Goal: Task Accomplishment & Management: Use online tool/utility

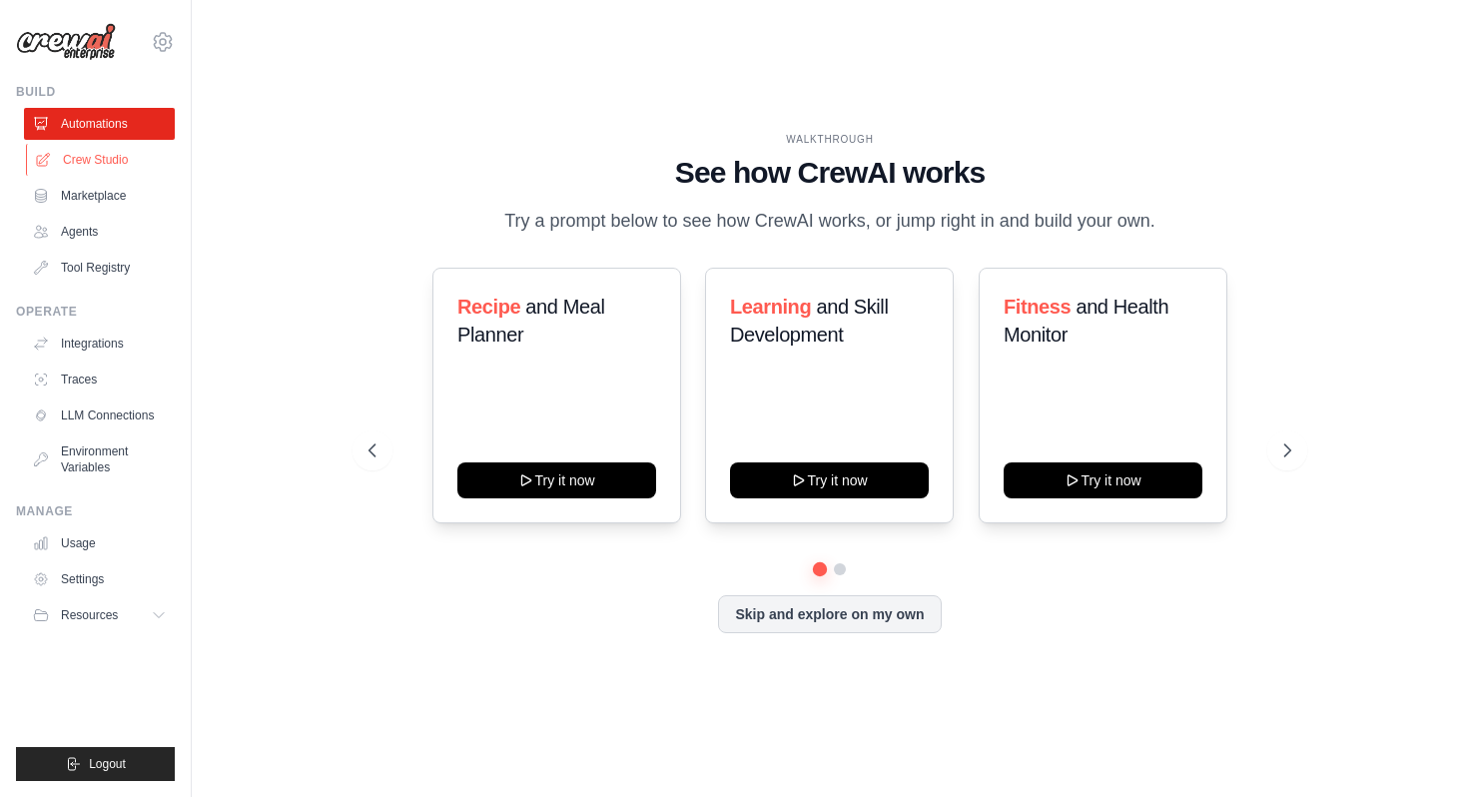
click at [112, 164] on link "Crew Studio" at bounding box center [101, 160] width 151 height 32
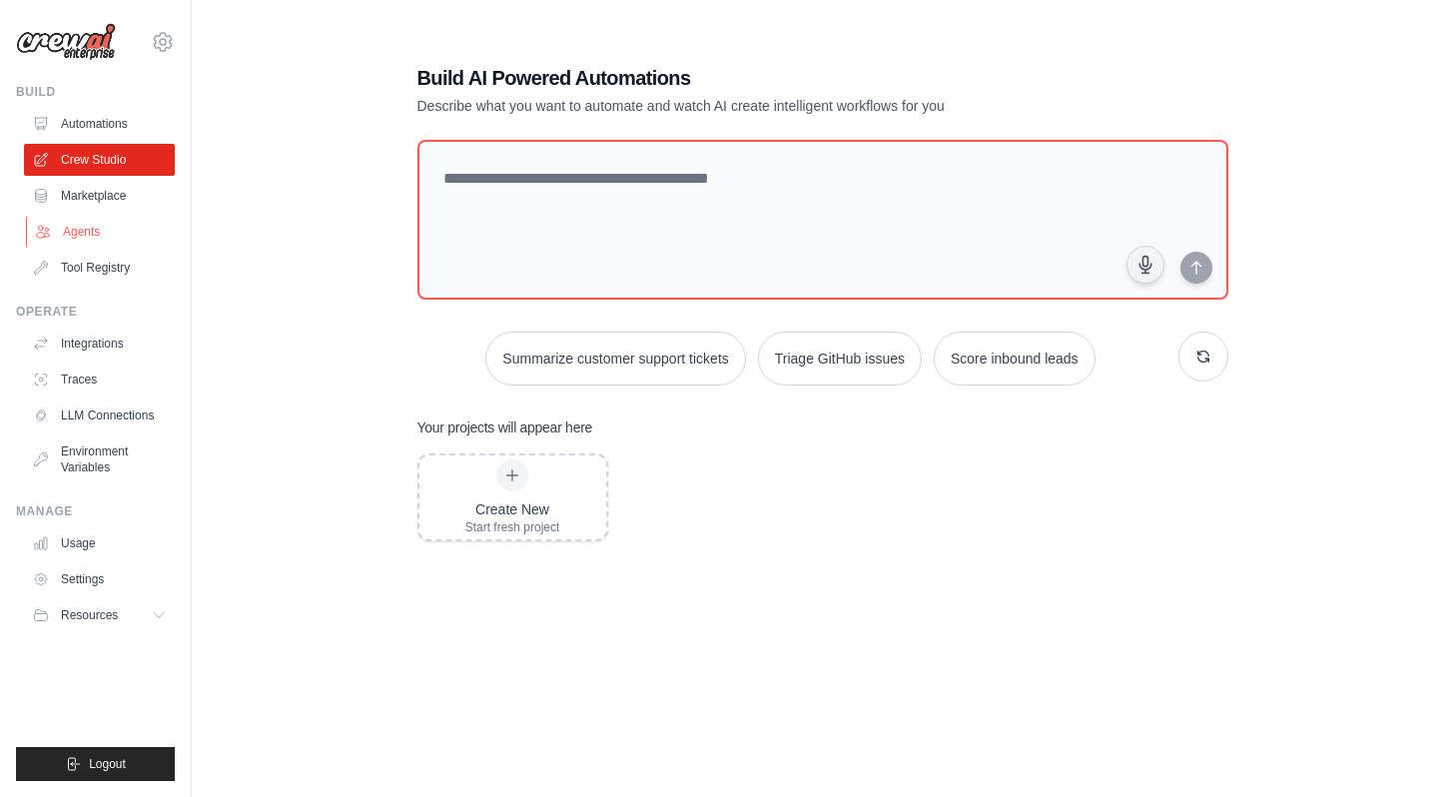
click at [84, 239] on link "Agents" at bounding box center [101, 232] width 151 height 32
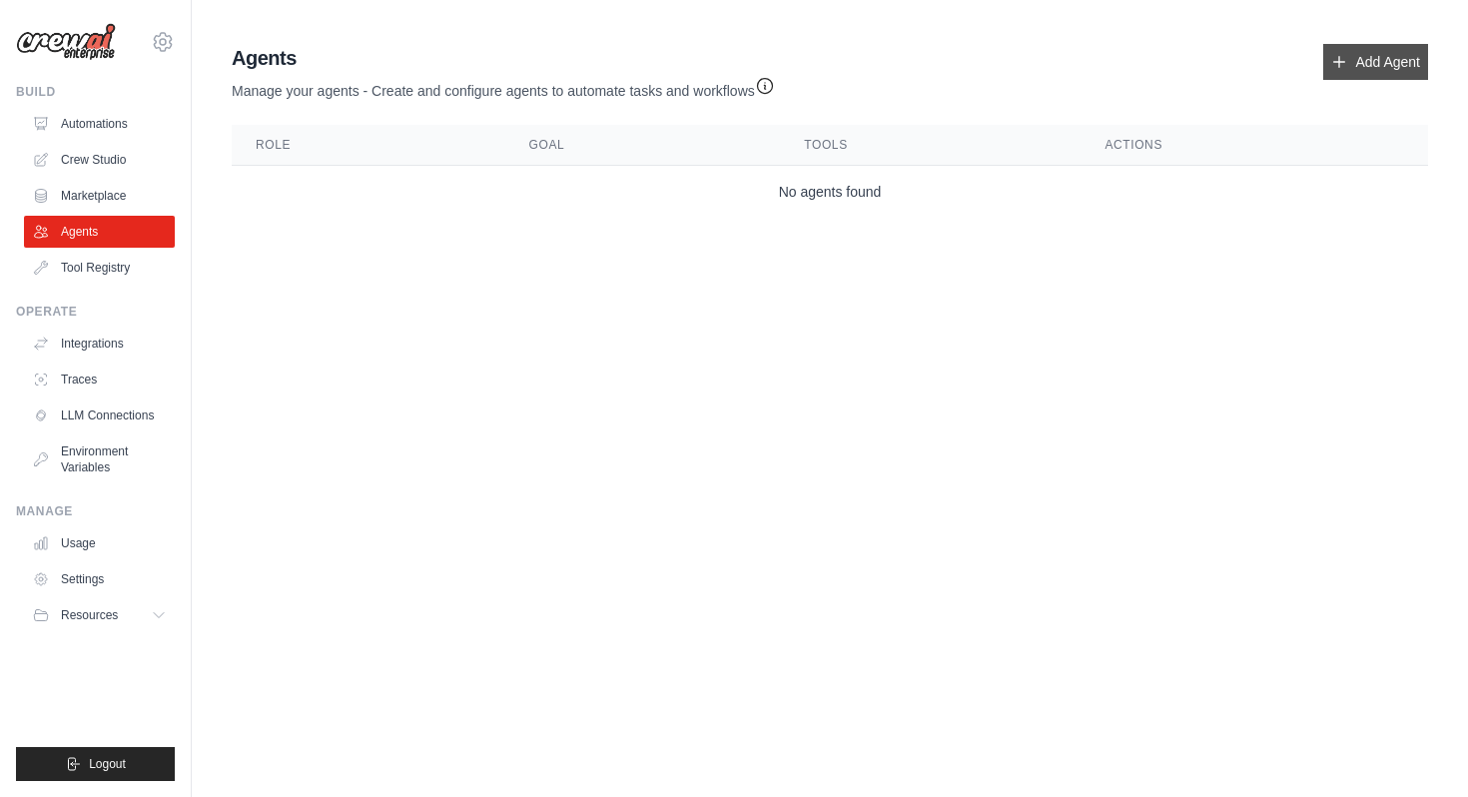
click at [1371, 61] on link "Add Agent" at bounding box center [1376, 62] width 105 height 36
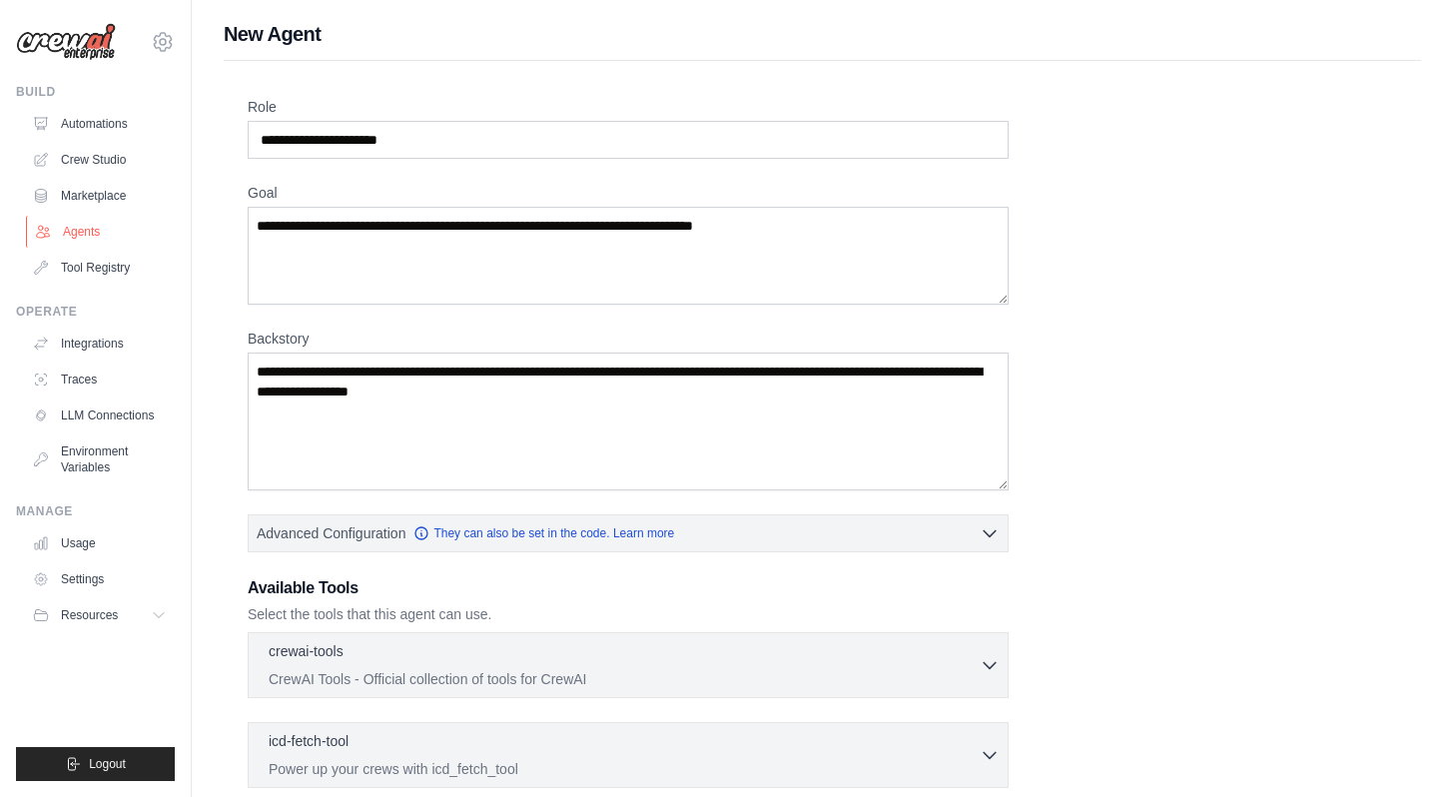
click at [86, 223] on link "Agents" at bounding box center [101, 232] width 151 height 32
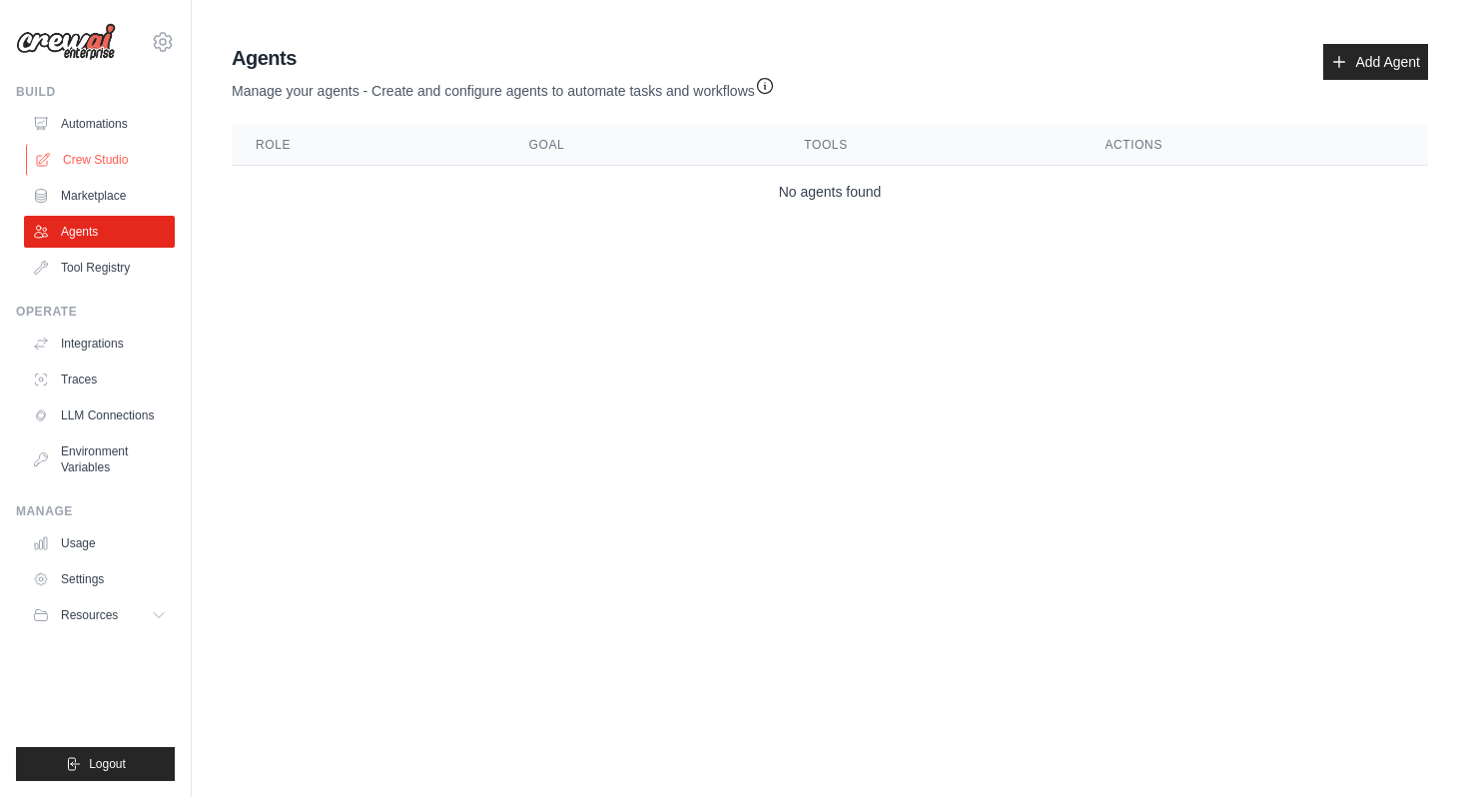
click at [118, 159] on link "Crew Studio" at bounding box center [101, 160] width 151 height 32
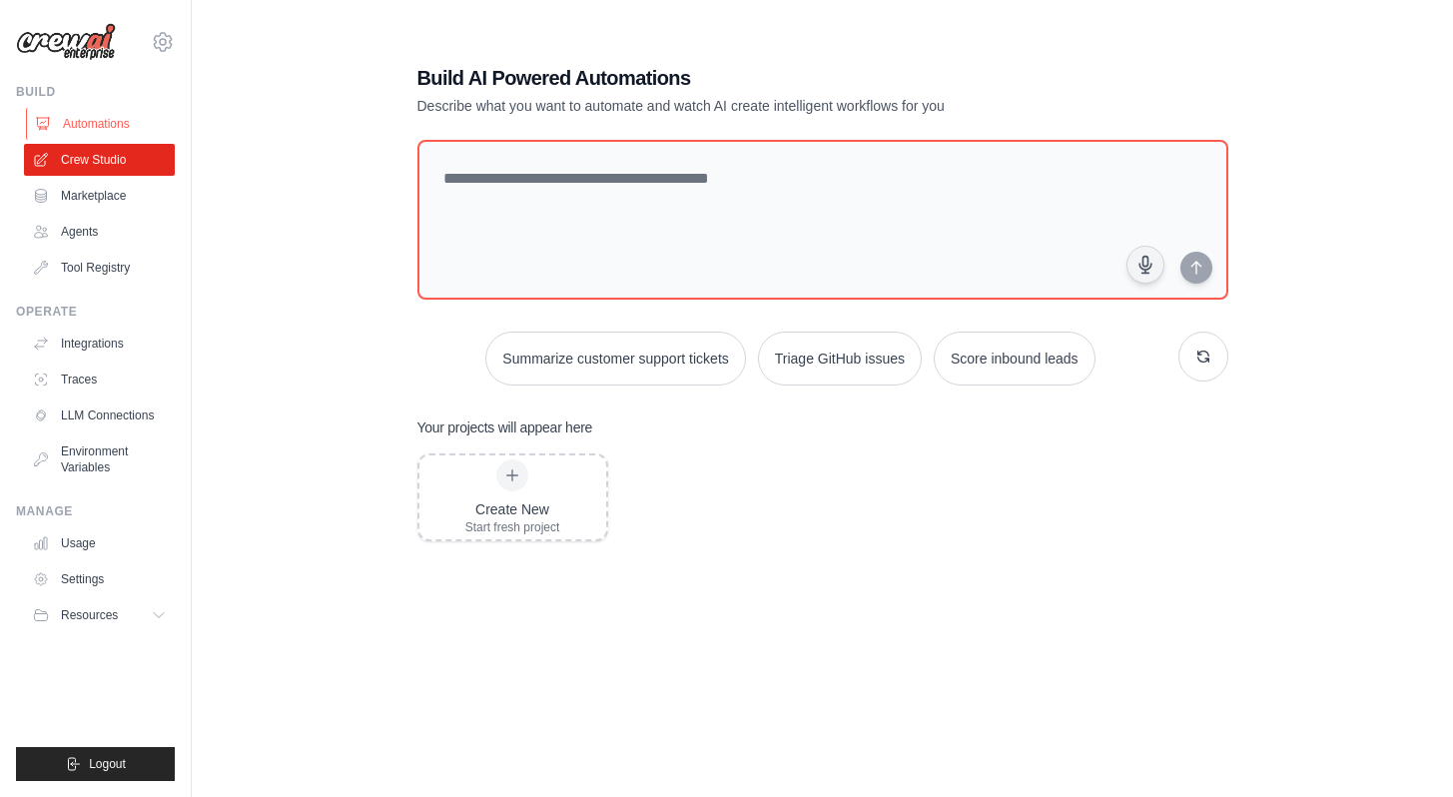
click at [82, 113] on link "Automations" at bounding box center [101, 124] width 151 height 32
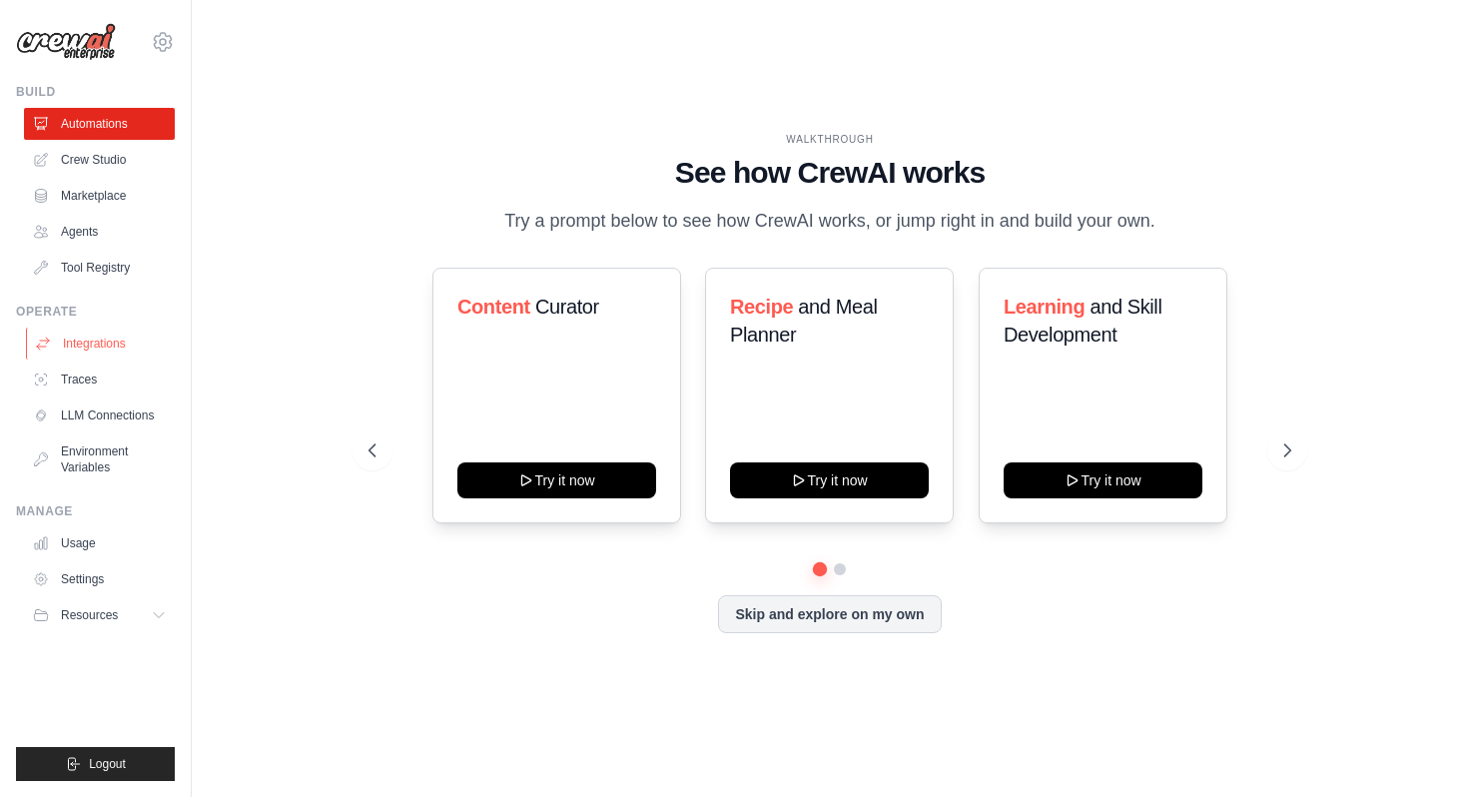
click at [97, 356] on link "Integrations" at bounding box center [101, 344] width 151 height 32
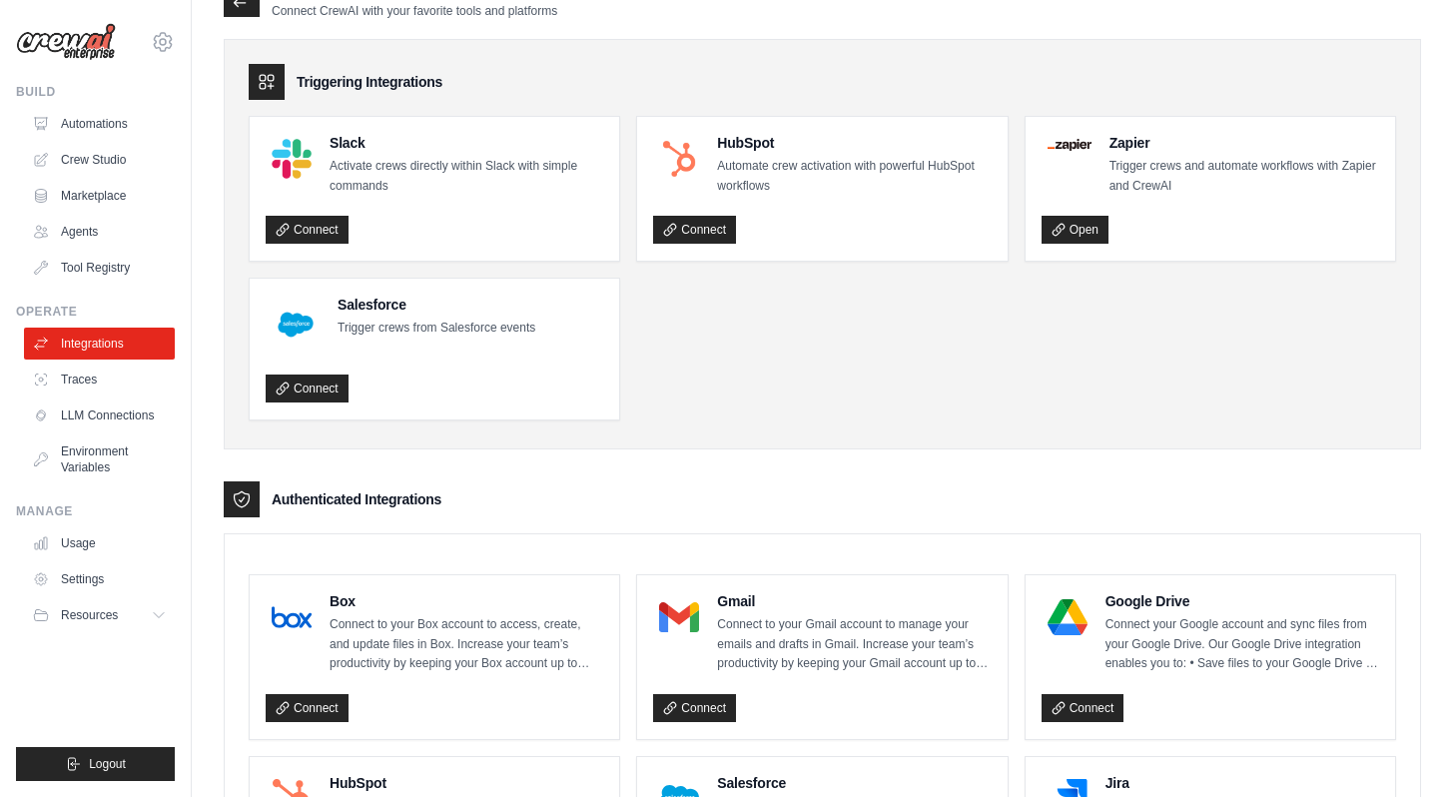
scroll to position [57, 0]
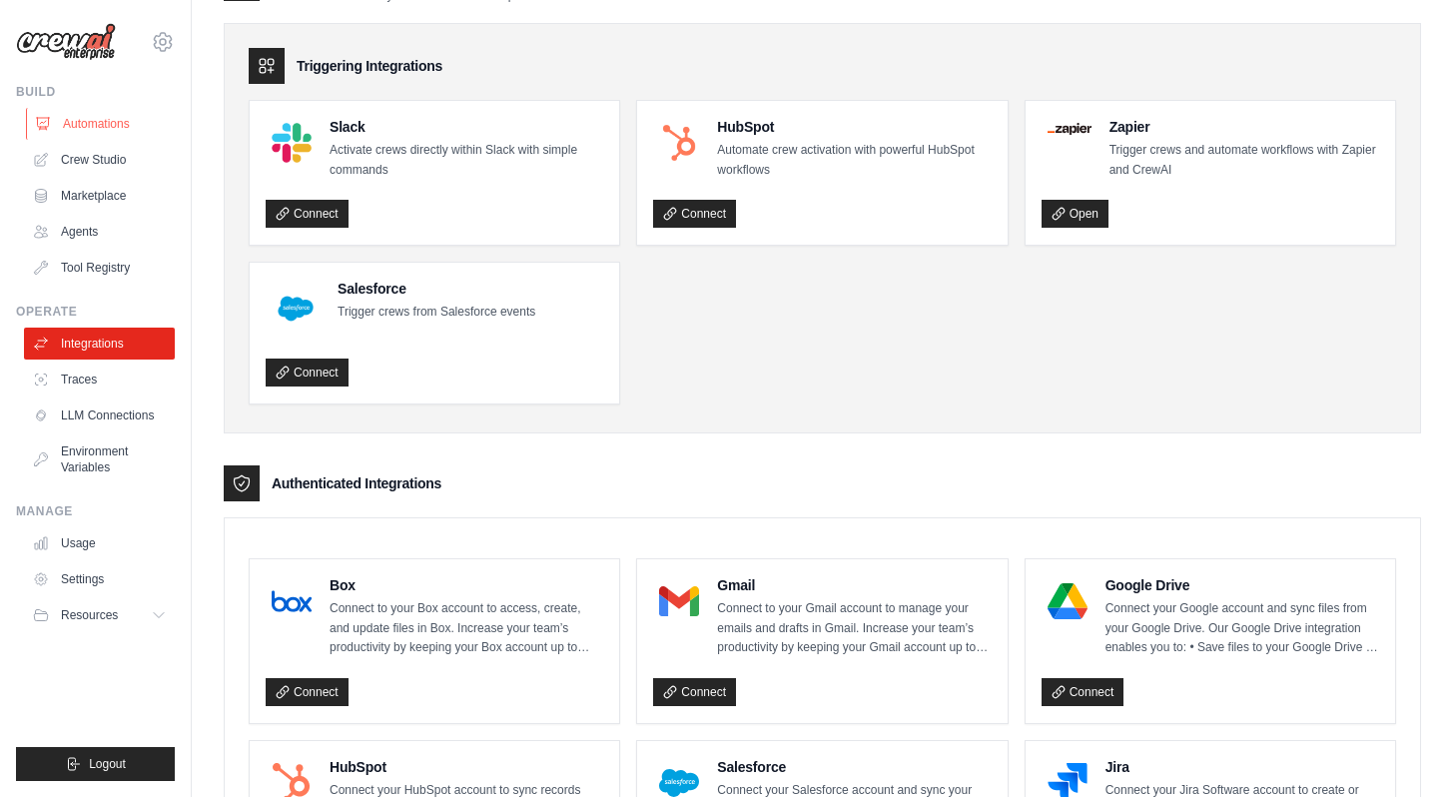
click at [64, 116] on link "Automations" at bounding box center [101, 124] width 151 height 32
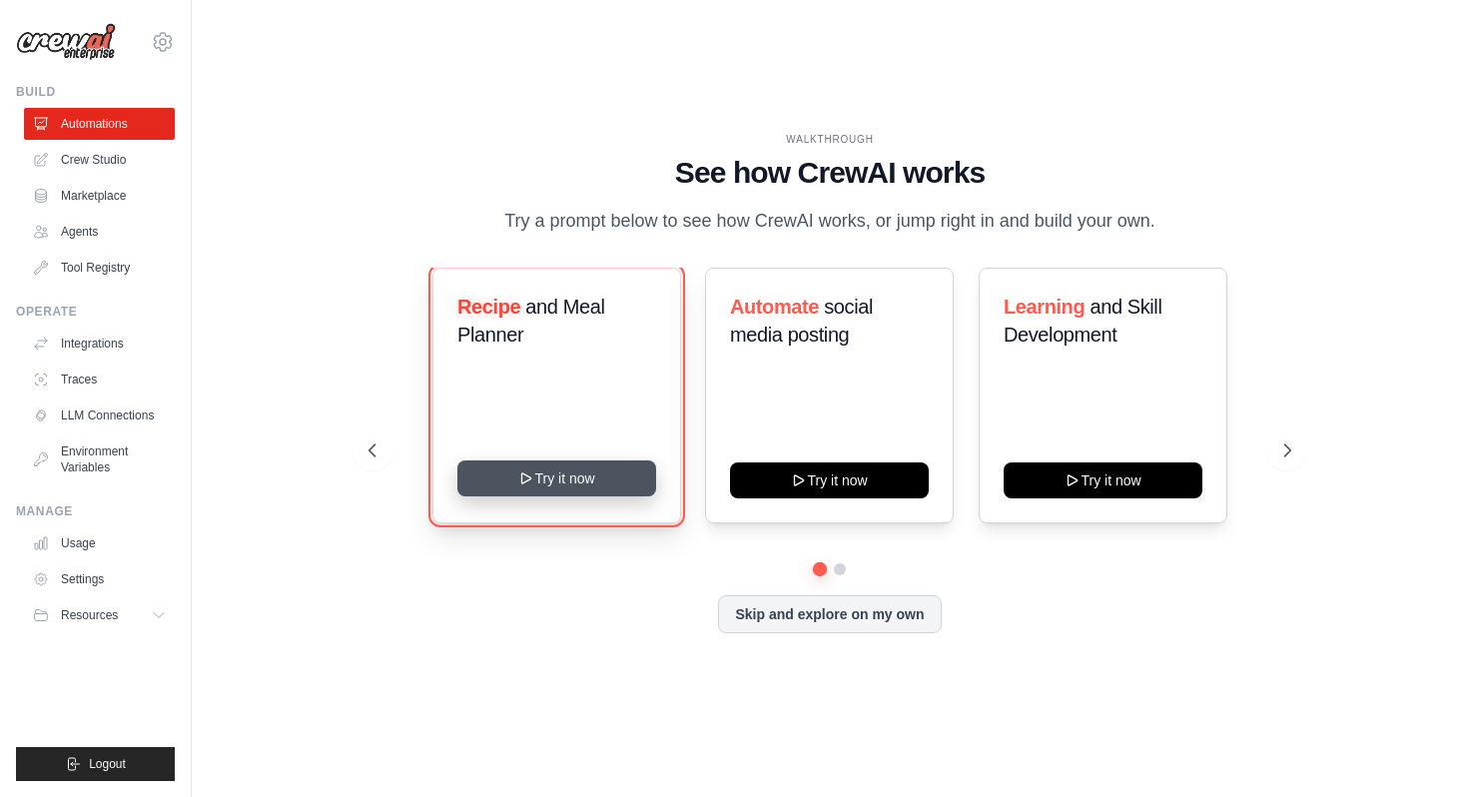
click at [567, 488] on button "Try it now" at bounding box center [557, 479] width 199 height 36
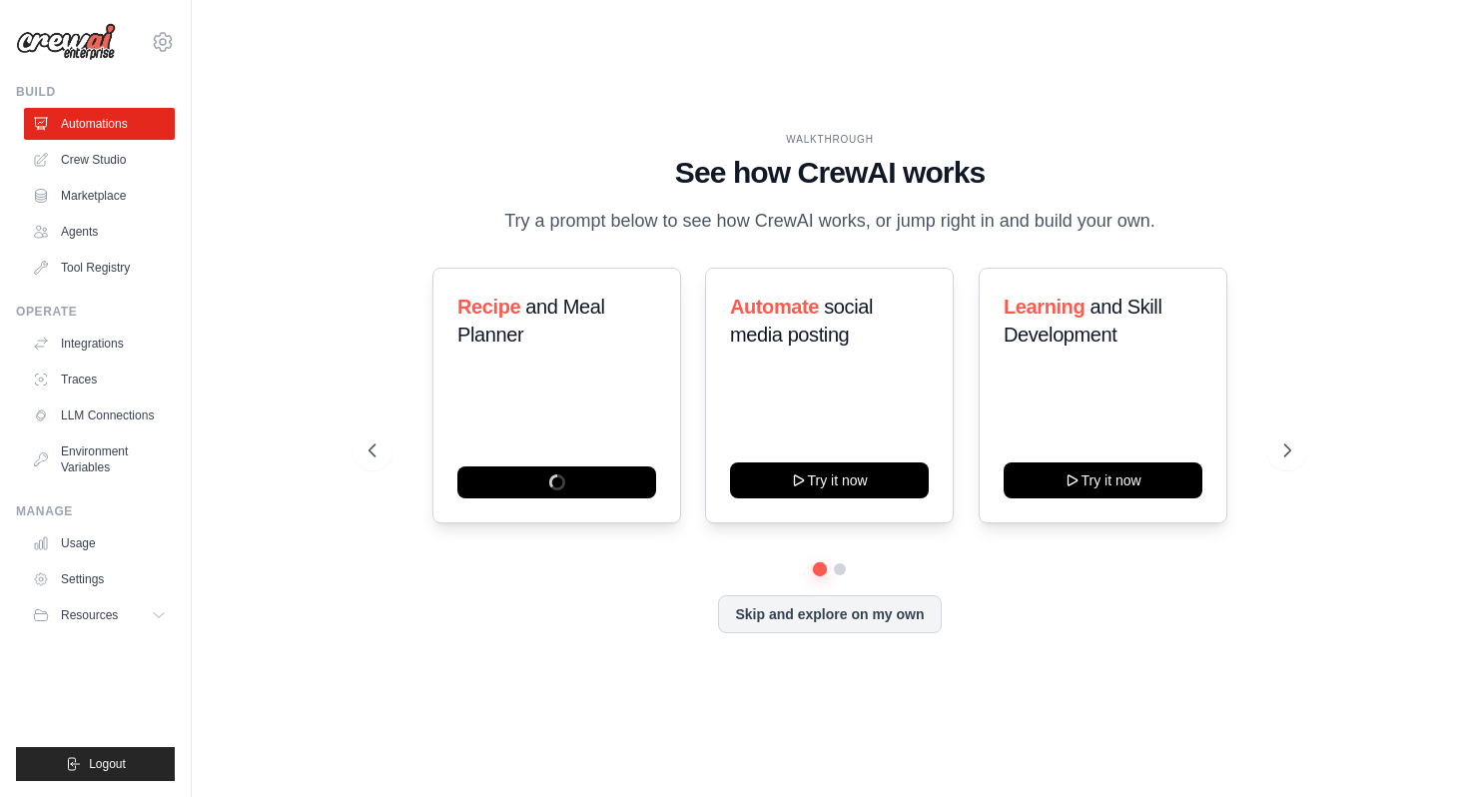
click at [84, 783] on div "rakeshkh.engr@gmail.com Settings Build Automations Crew Studio Marketplace" at bounding box center [96, 398] width 192 height 797
click at [92, 767] on span "Logout" at bounding box center [107, 764] width 37 height 16
click at [80, 759] on icon "submit" at bounding box center [73, 764] width 16 height 16
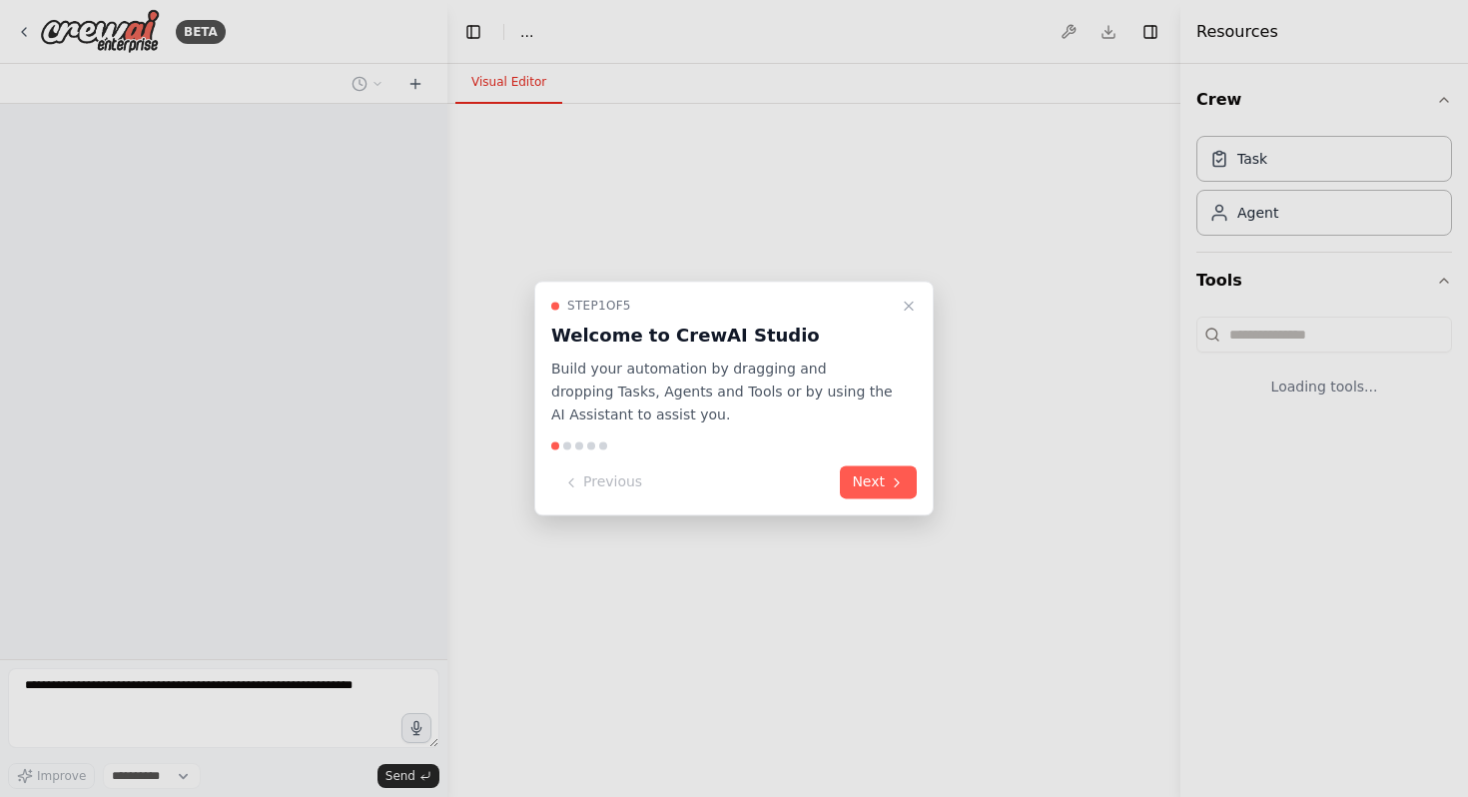
select select "****"
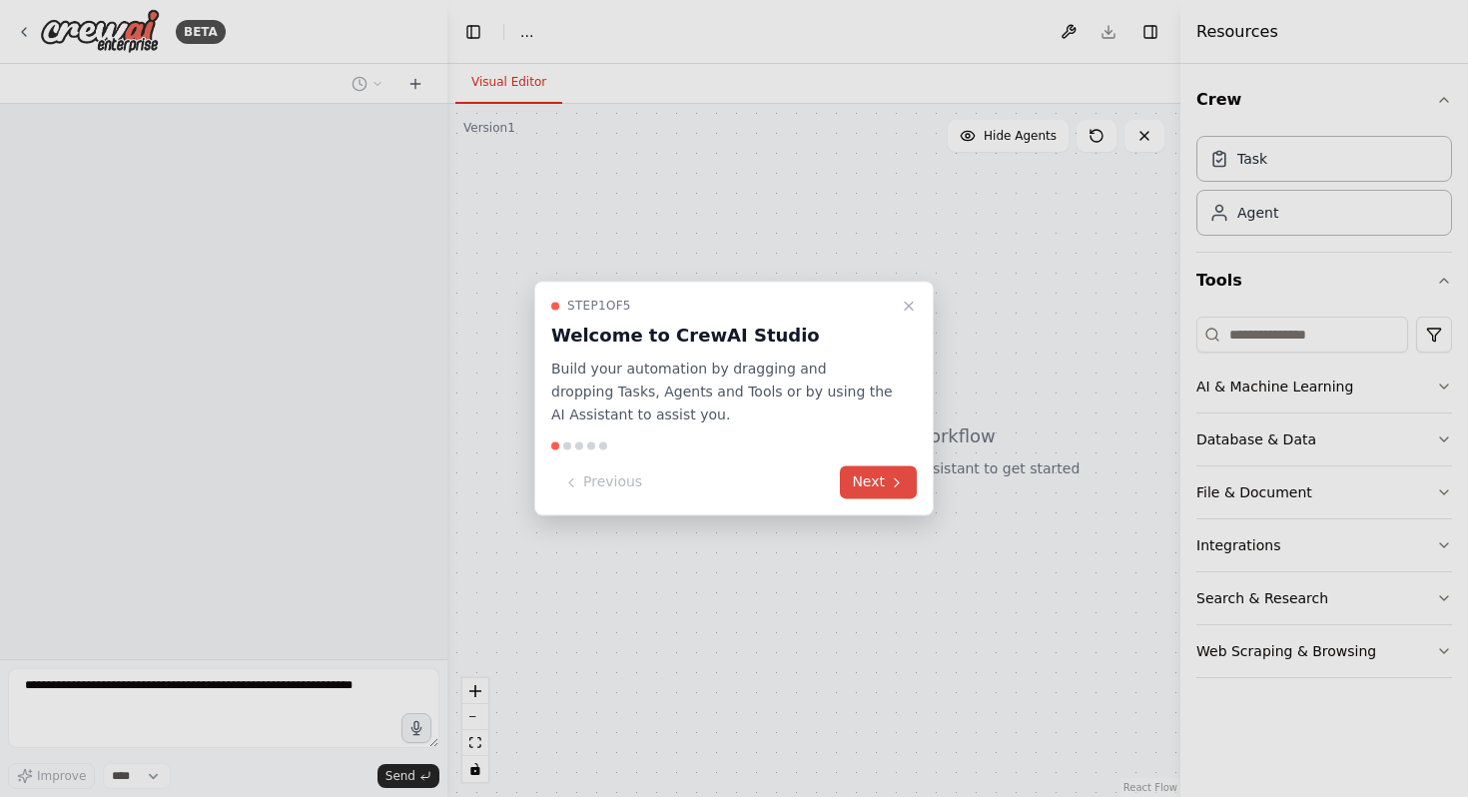
click at [879, 484] on button "Next" at bounding box center [878, 483] width 77 height 33
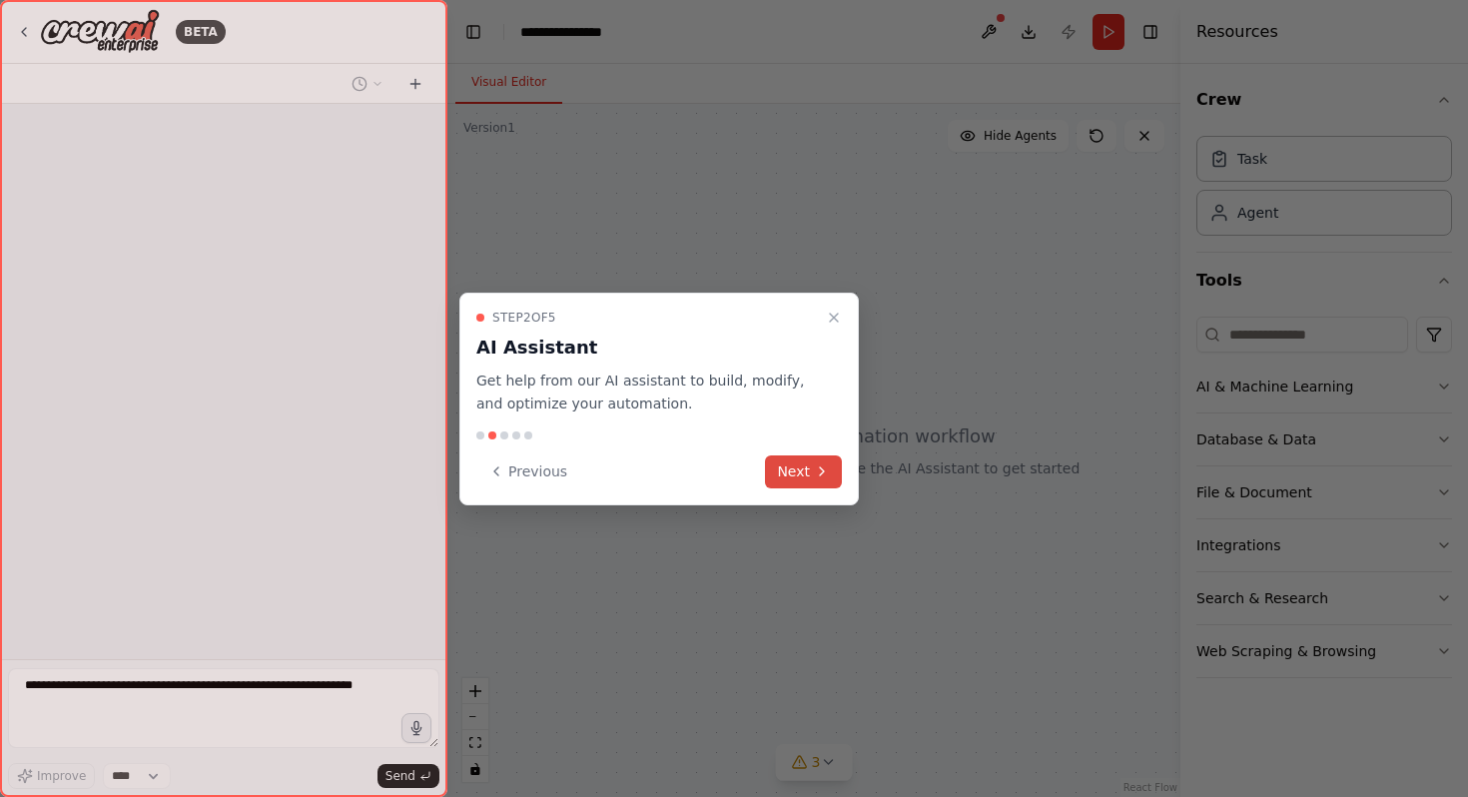
click at [831, 472] on button "Next" at bounding box center [803, 472] width 77 height 33
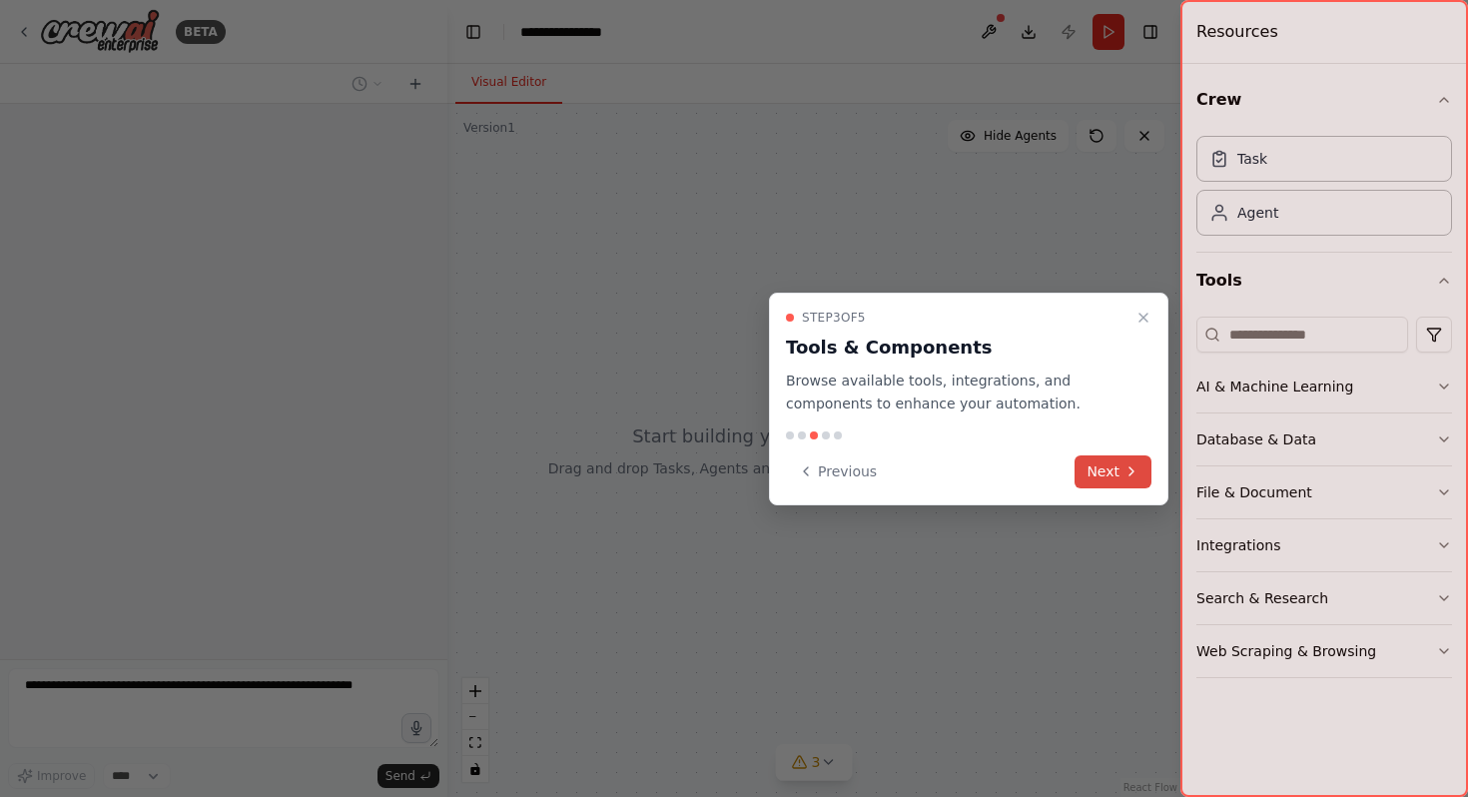
click at [1120, 482] on button "Next" at bounding box center [1113, 472] width 77 height 33
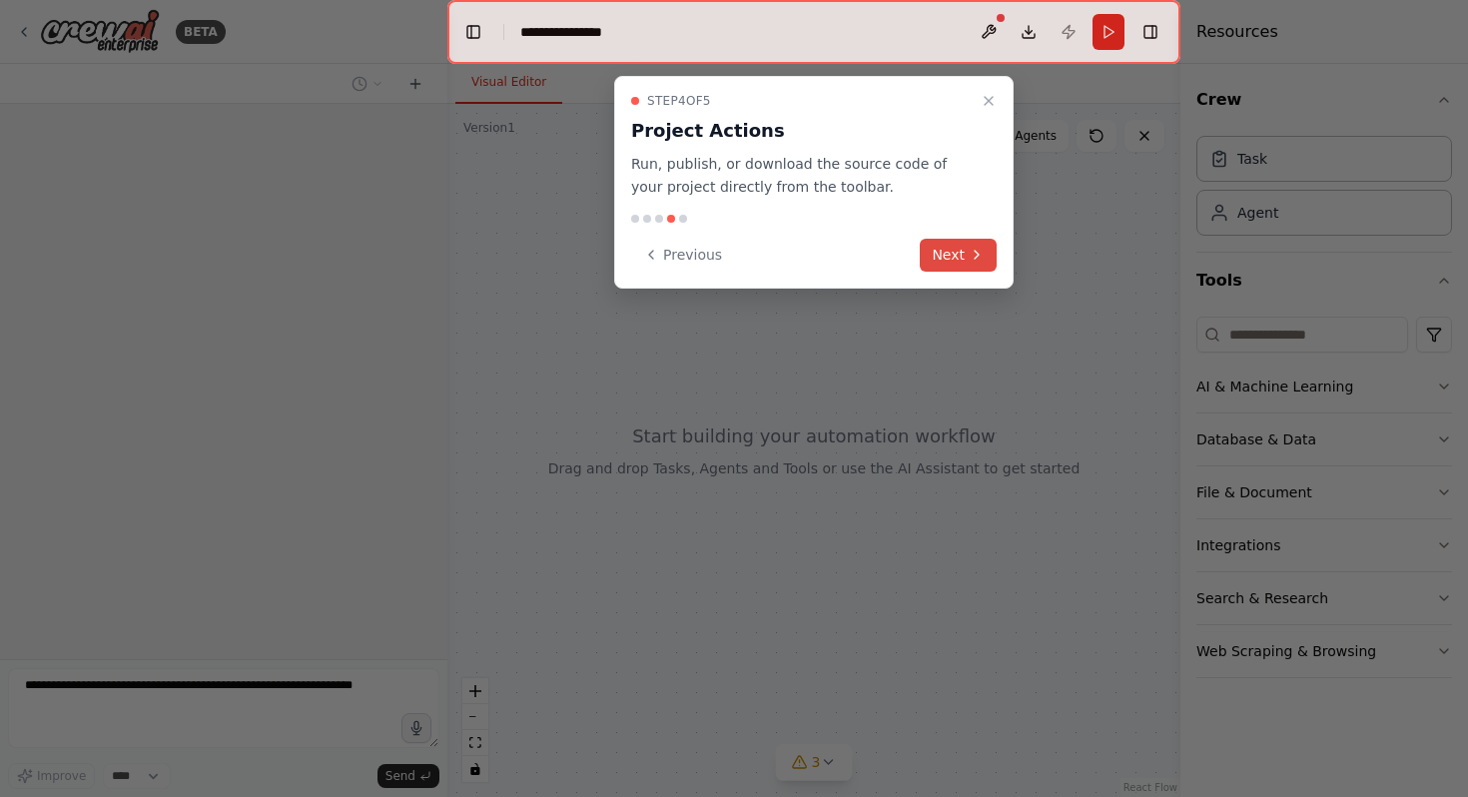
click at [976, 257] on icon at bounding box center [977, 255] width 4 height 8
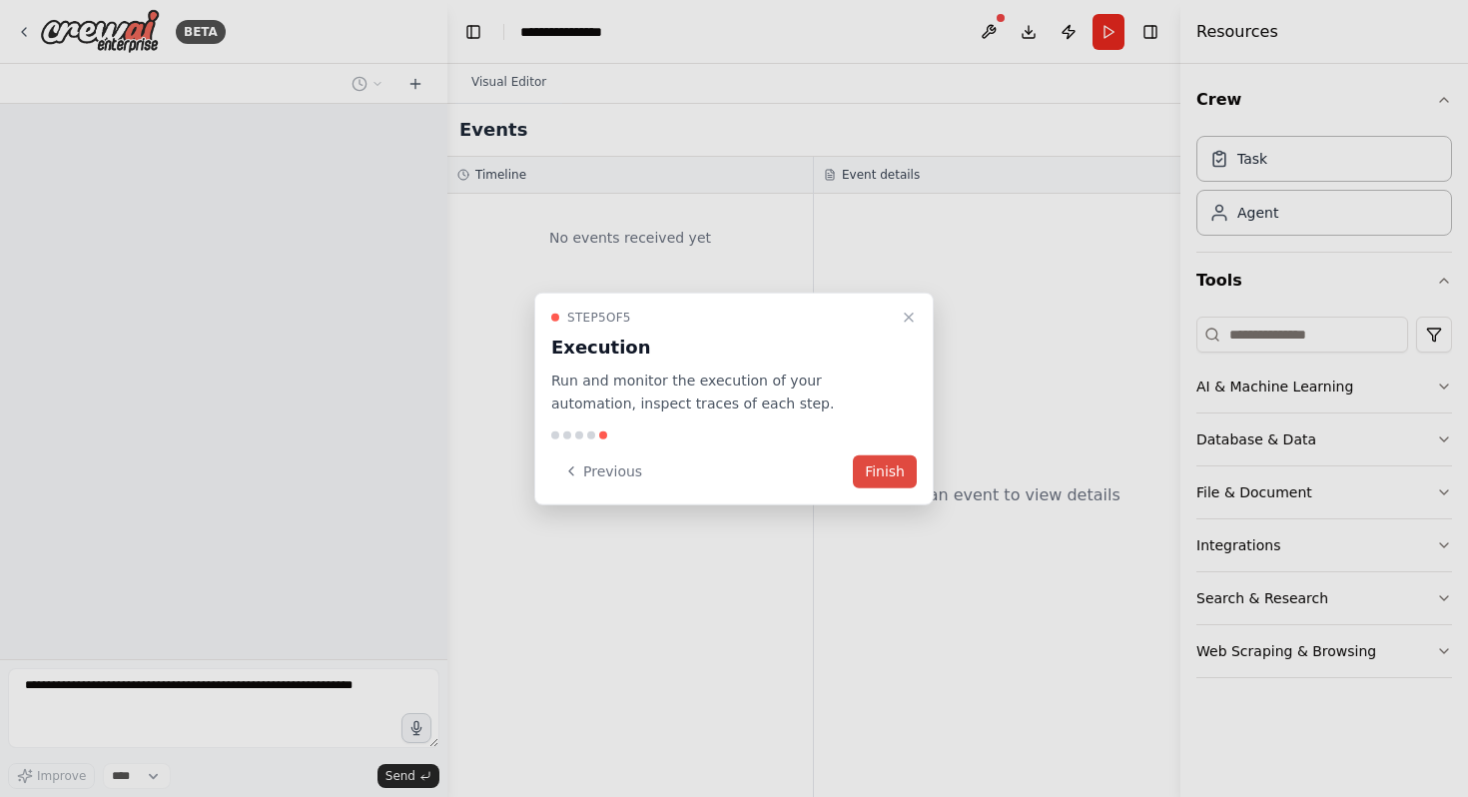
click at [885, 479] on button "Finish" at bounding box center [885, 471] width 64 height 33
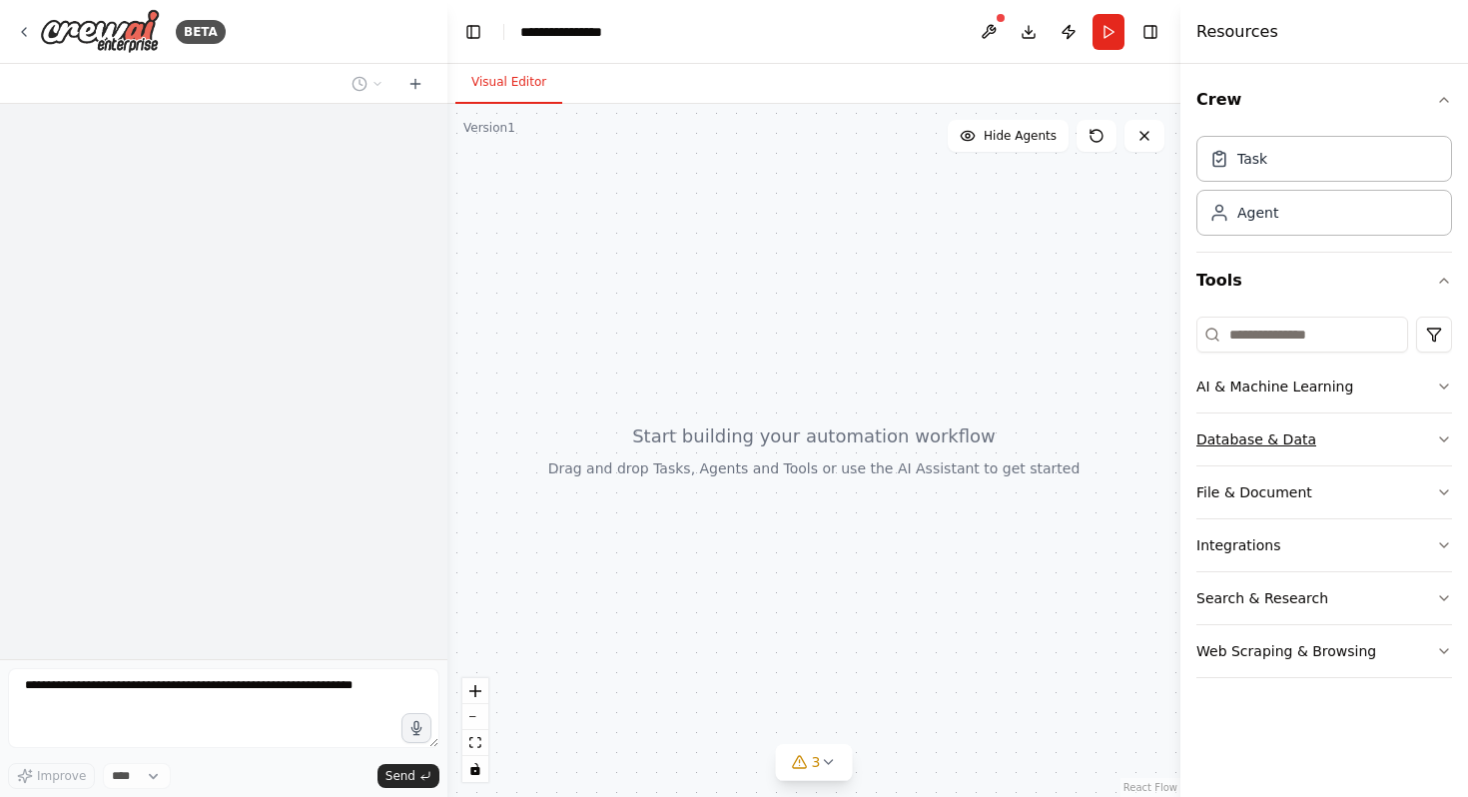
click at [1246, 428] on button "Database & Data" at bounding box center [1325, 440] width 256 height 52
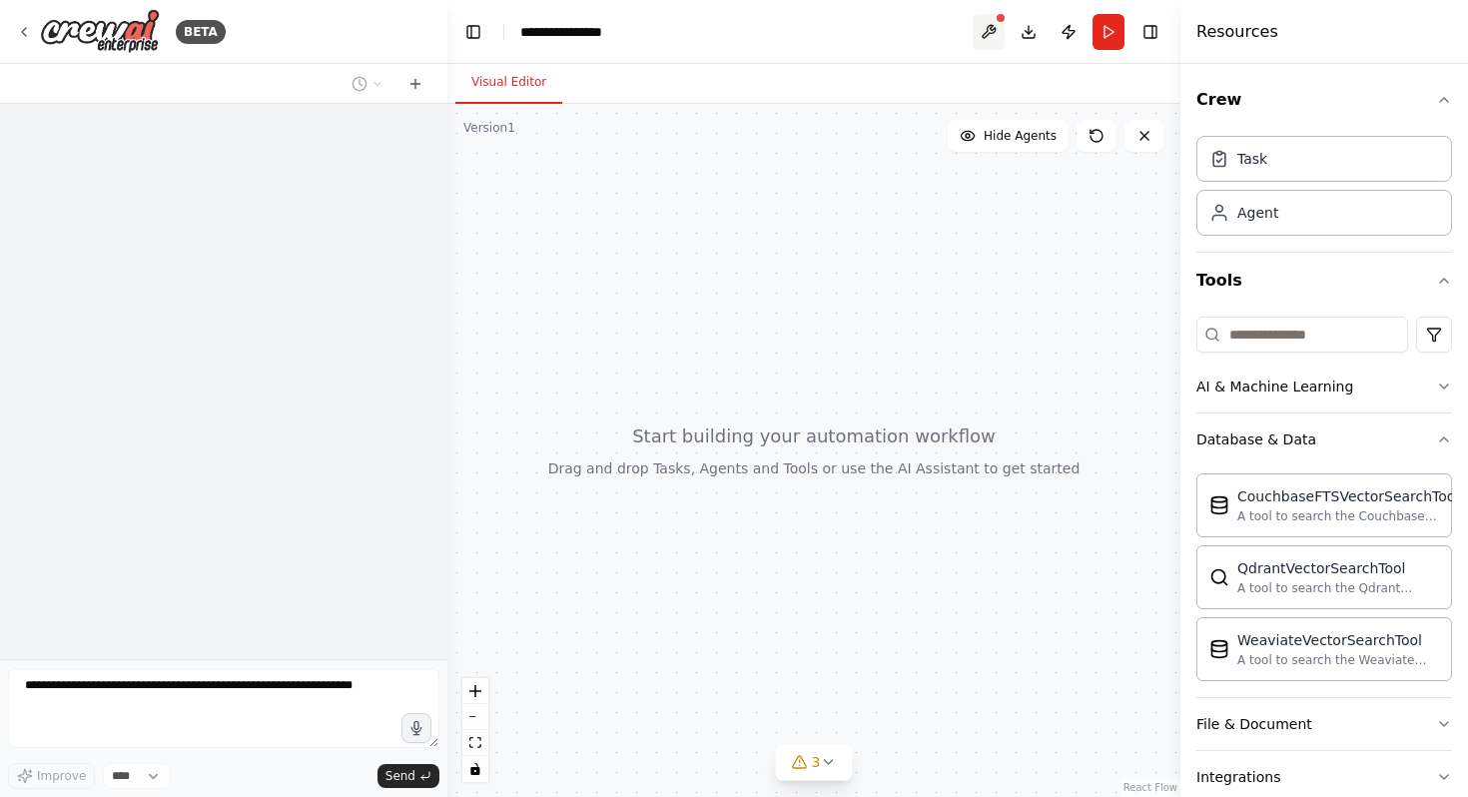
click at [991, 19] on button at bounding box center [989, 32] width 32 height 36
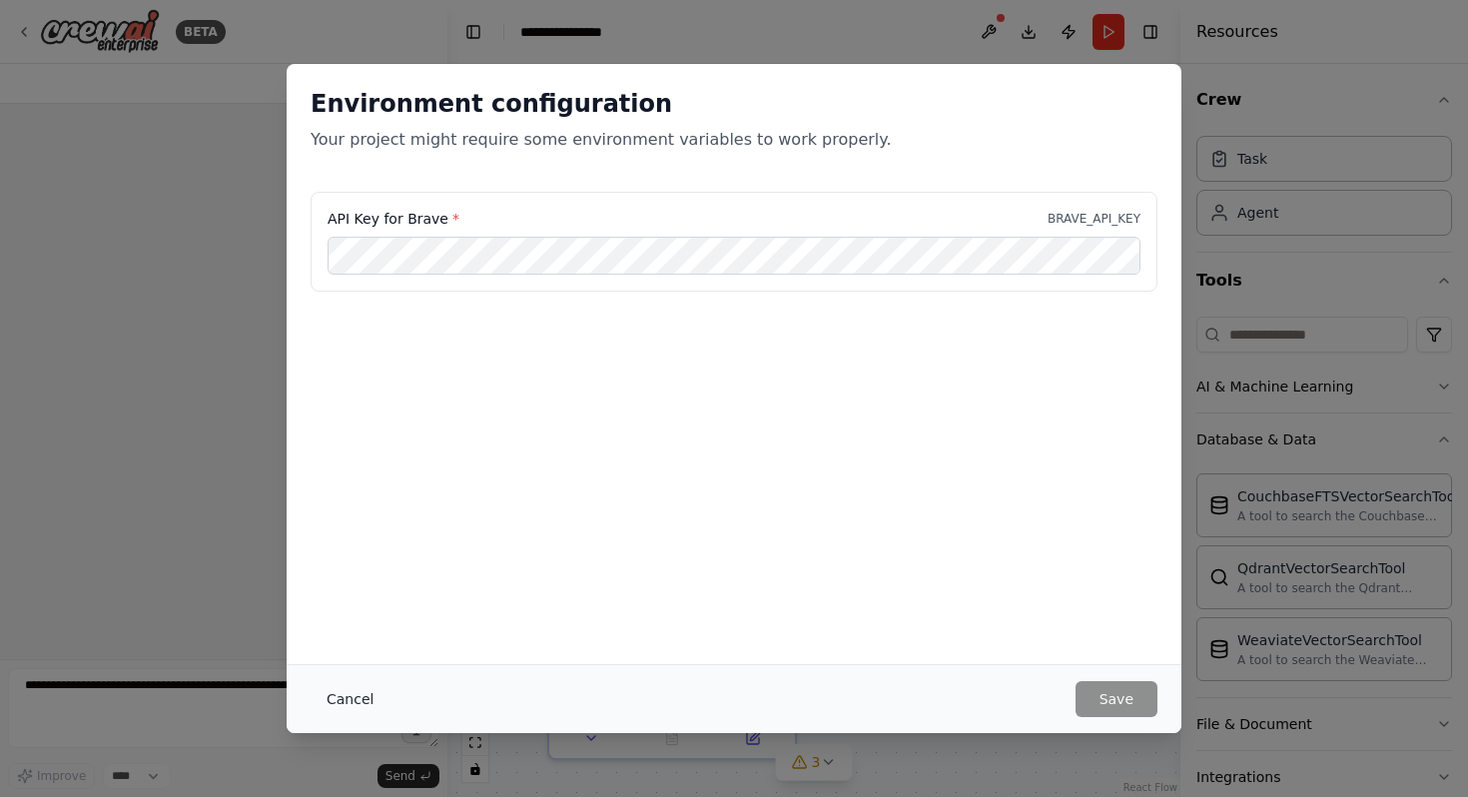
click at [326, 704] on button "Cancel" at bounding box center [350, 699] width 79 height 36
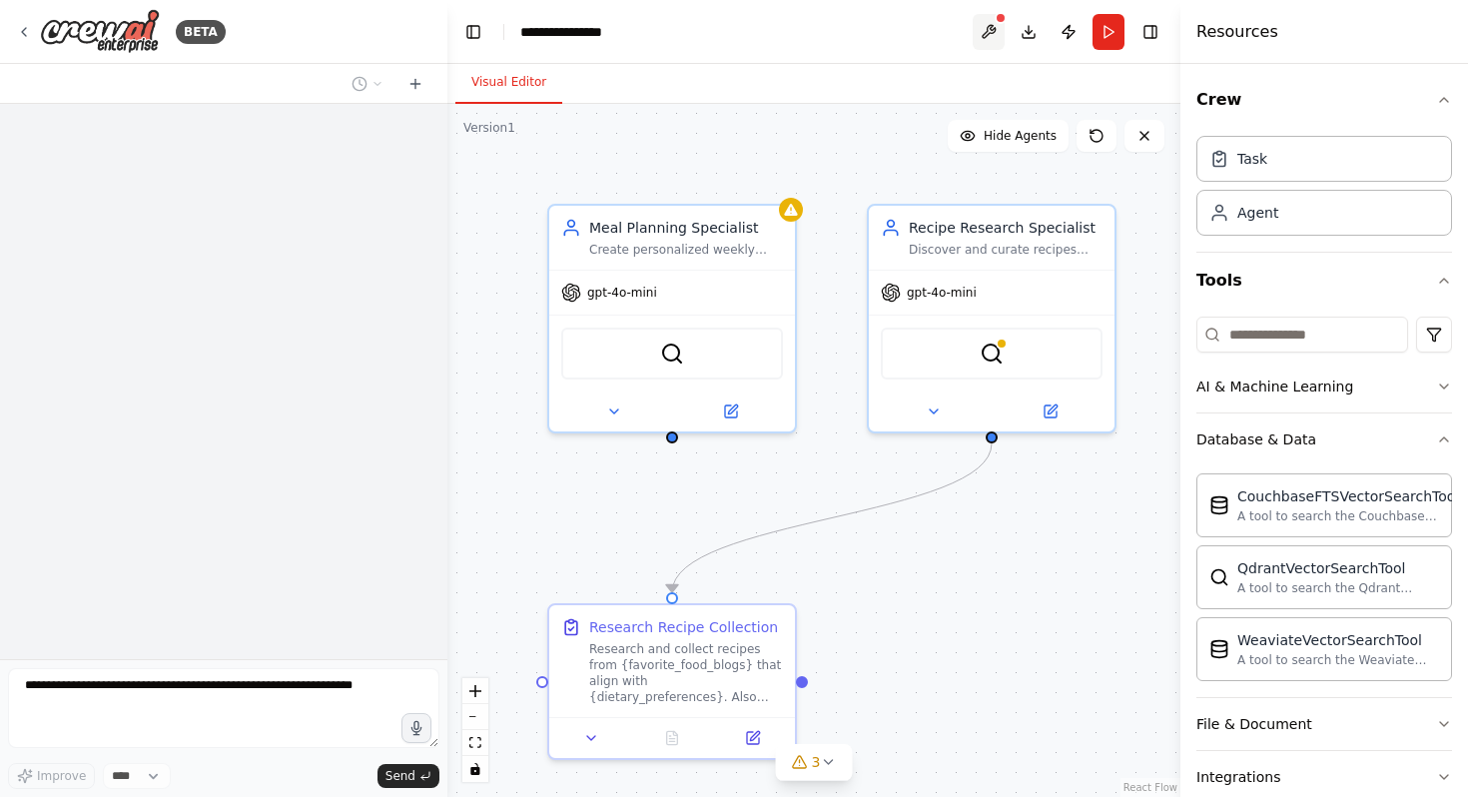
click at [979, 26] on button at bounding box center [989, 32] width 32 height 36
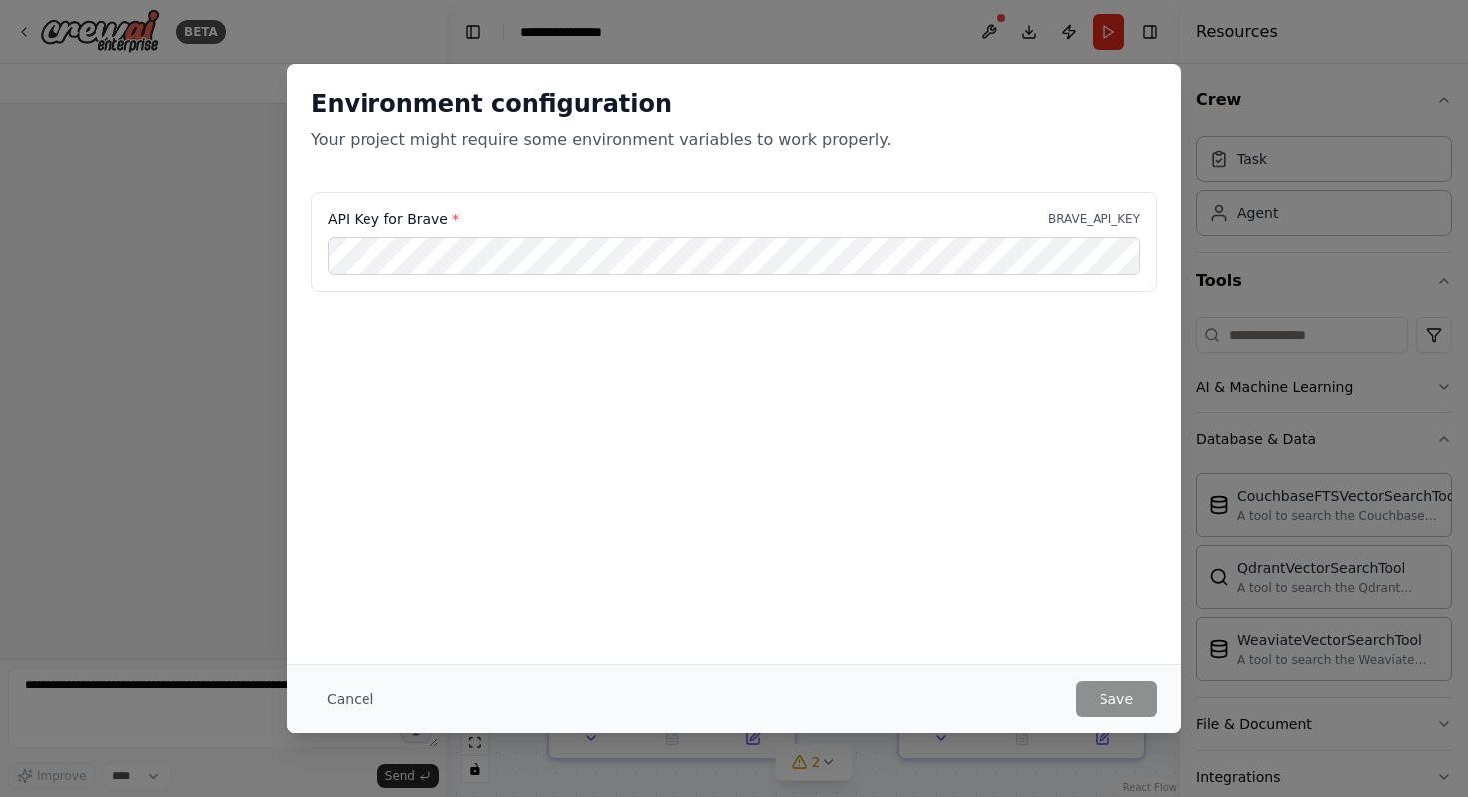
click at [366, 673] on div "Cancel Save" at bounding box center [734, 698] width 895 height 69
click at [365, 687] on button "Cancel" at bounding box center [350, 699] width 79 height 36
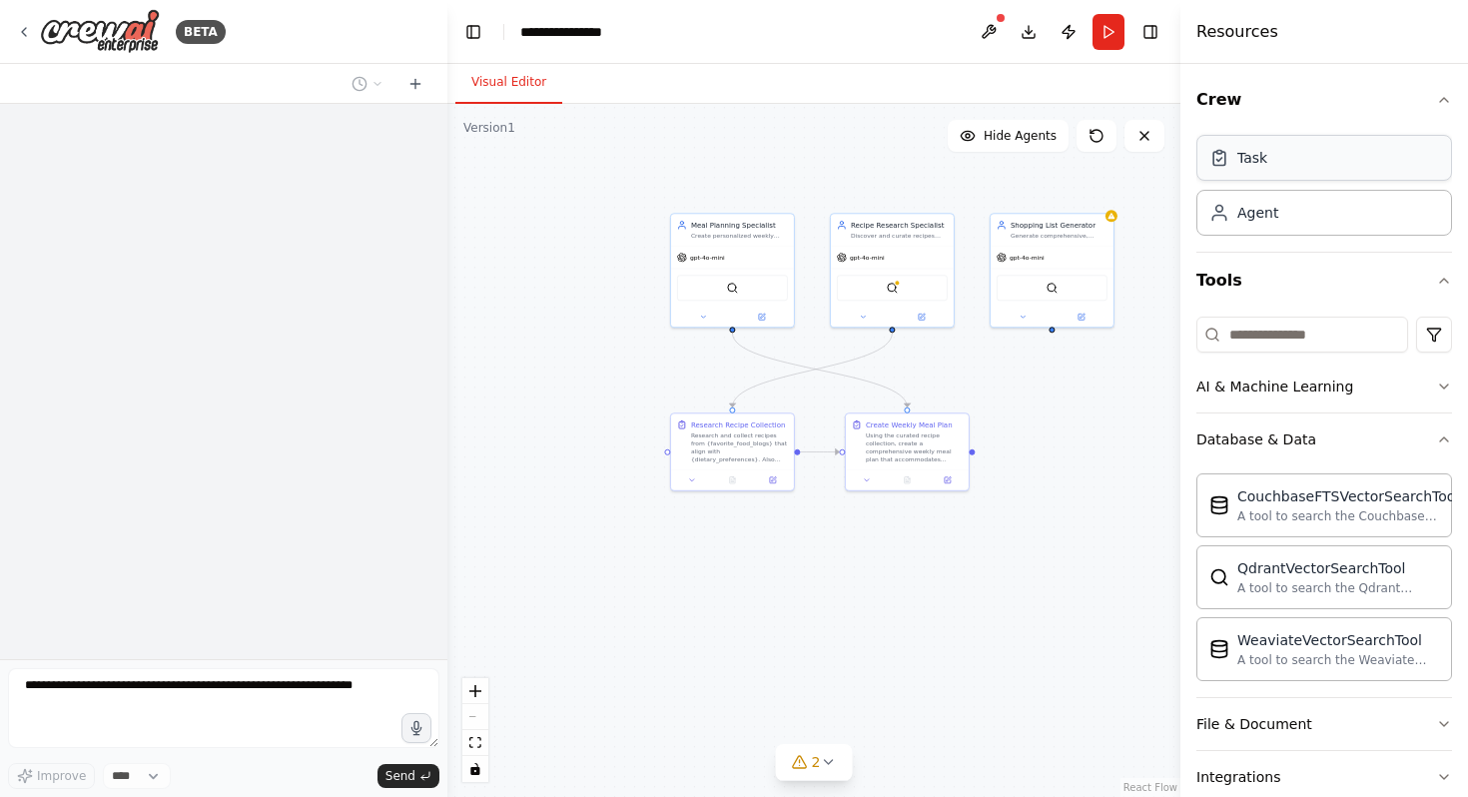
click at [1262, 161] on div "Task" at bounding box center [1253, 158] width 30 height 20
click at [140, 789] on form "Improve **** Send" at bounding box center [224, 728] width 448 height 138
click at [243, 781] on div "Improve **** Send" at bounding box center [224, 776] width 432 height 26
click at [837, 777] on button "2" at bounding box center [814, 762] width 77 height 37
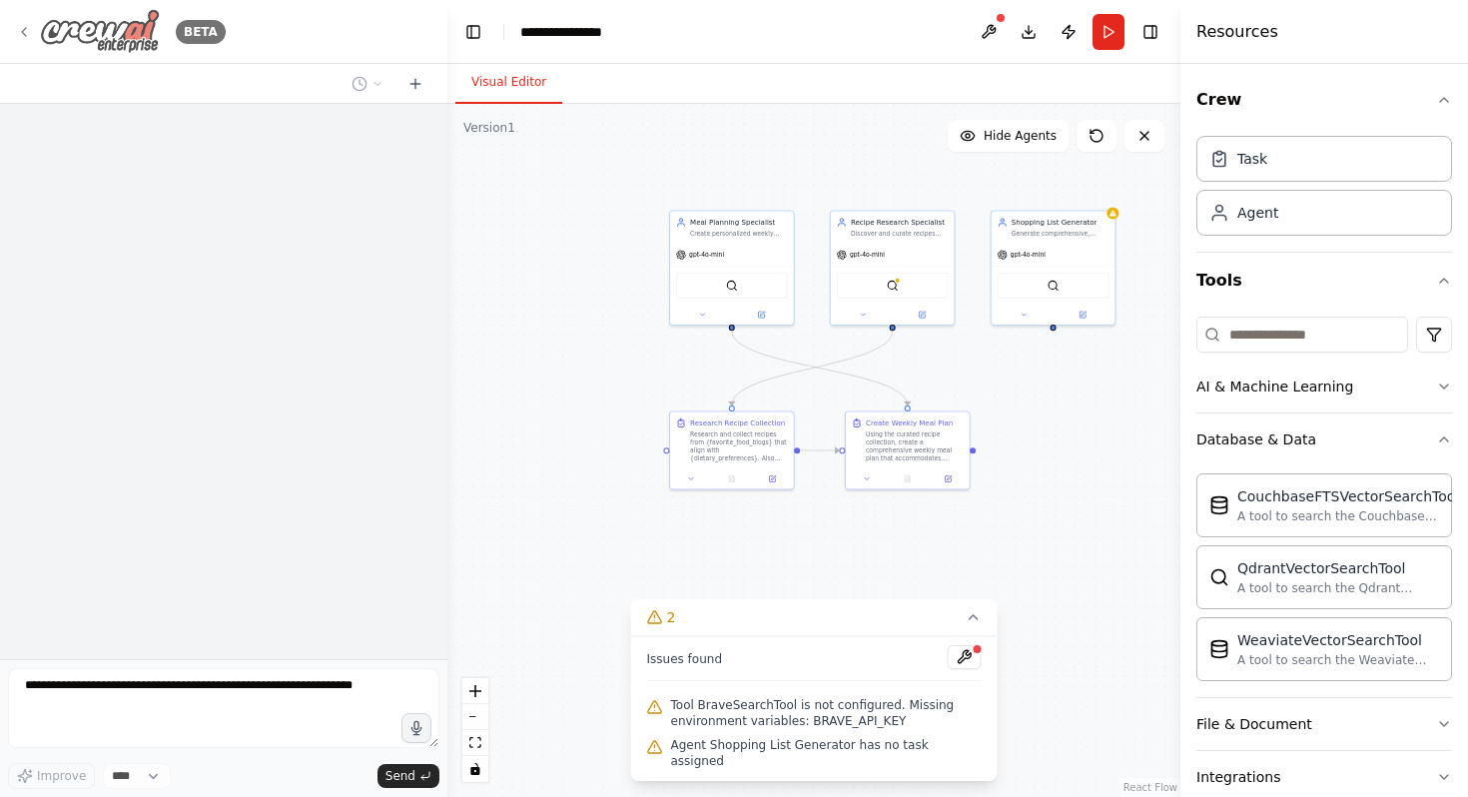
click at [28, 28] on icon at bounding box center [24, 32] width 16 height 16
